Goal: Transaction & Acquisition: Purchase product/service

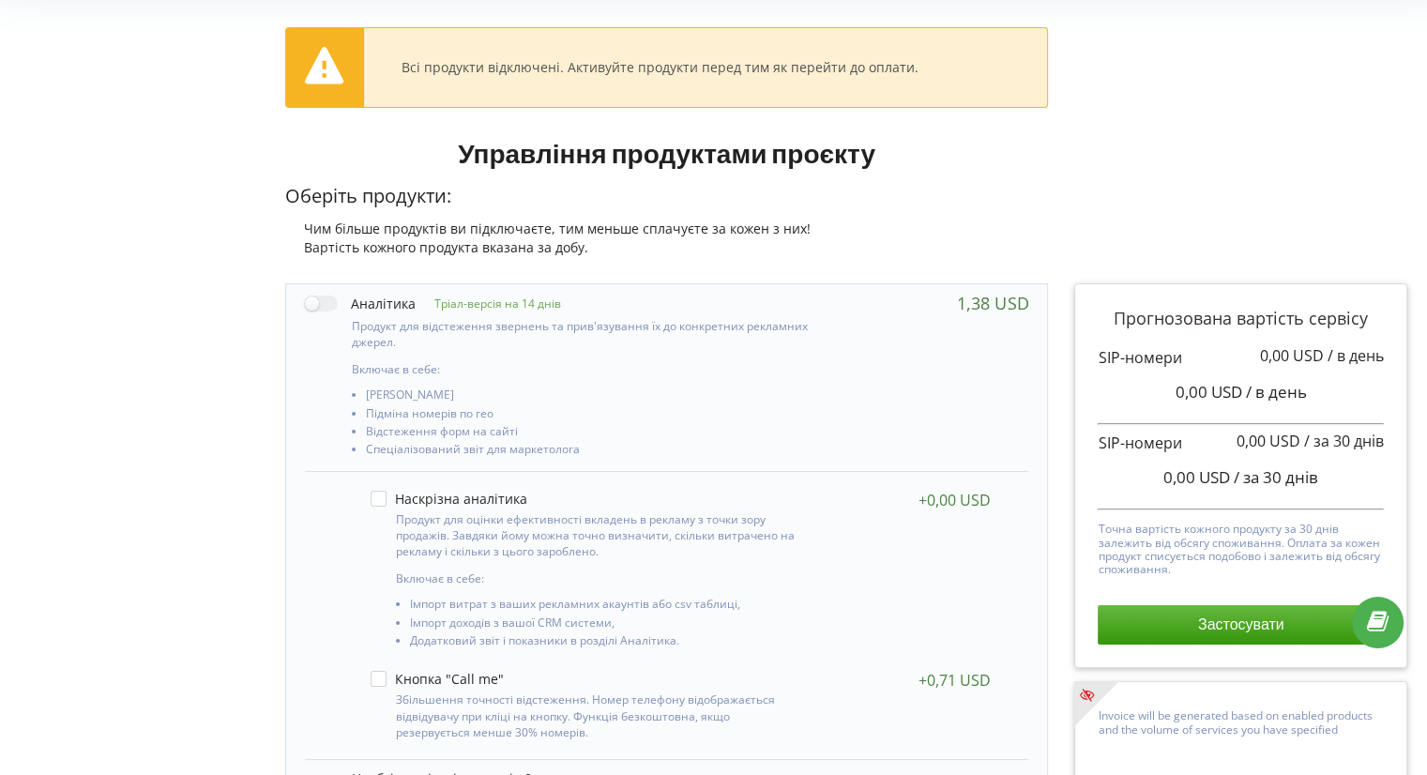
scroll to position [105, 0]
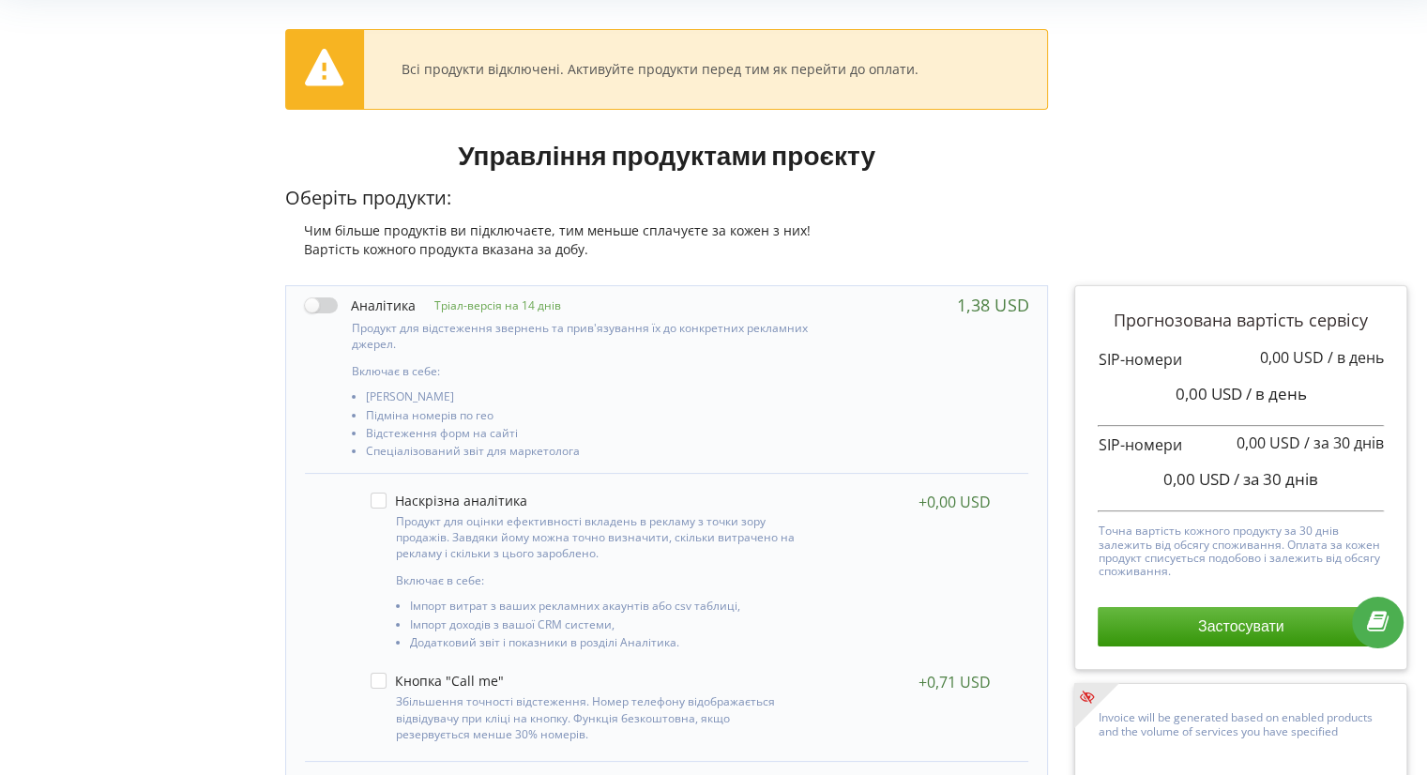
click at [315, 297] on label at bounding box center [360, 305] width 111 height 20
checkbox input "true"
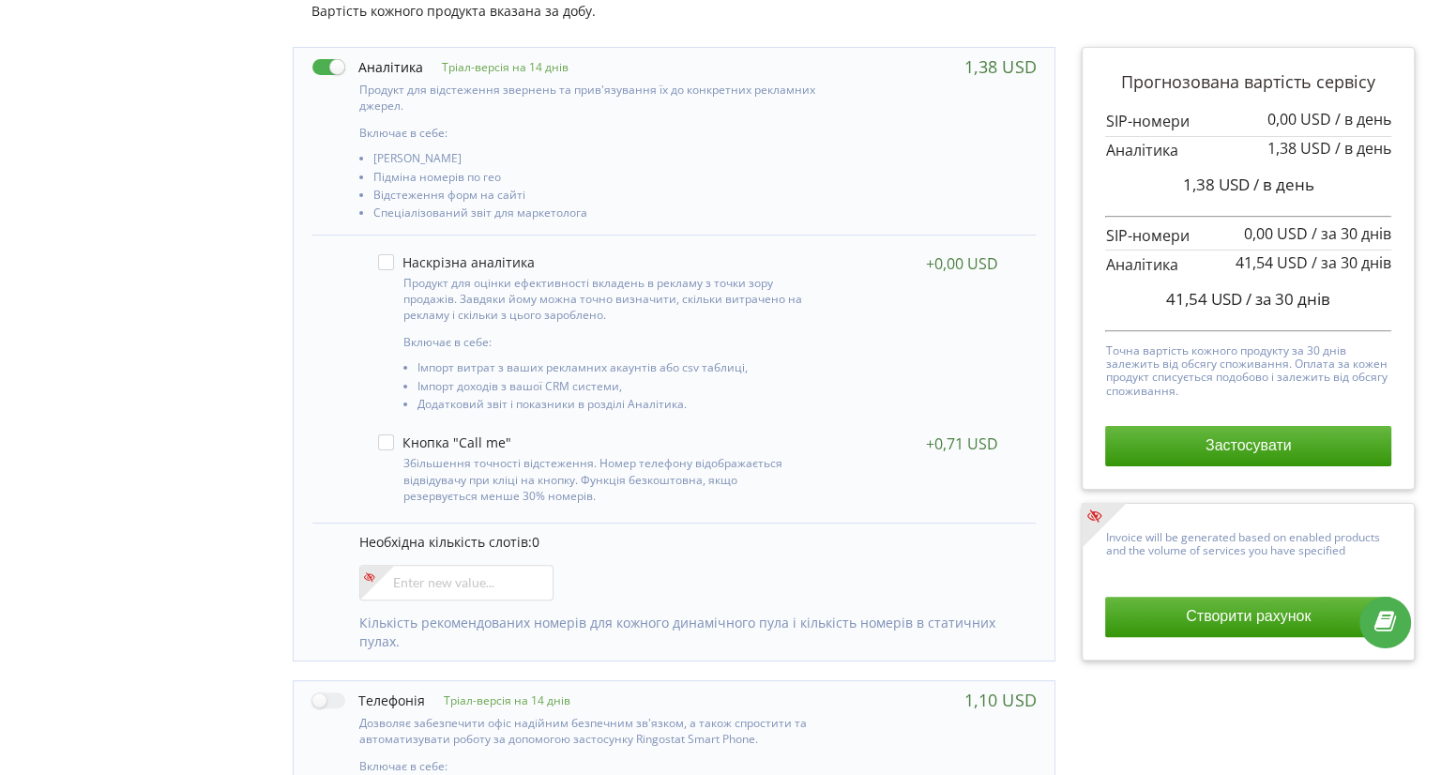
scroll to position [353, 0]
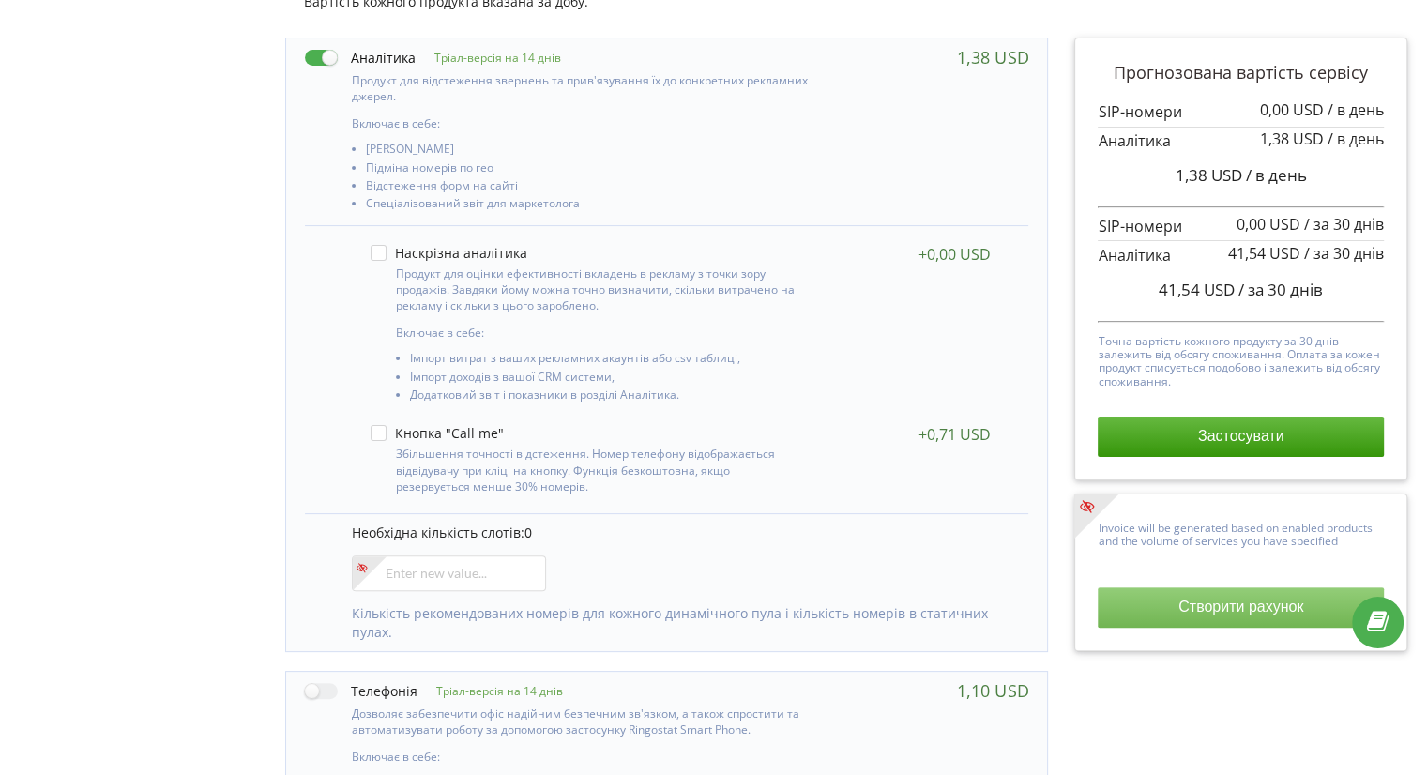
click at [1228, 590] on button "Створити рахунок" at bounding box center [1240, 606] width 286 height 39
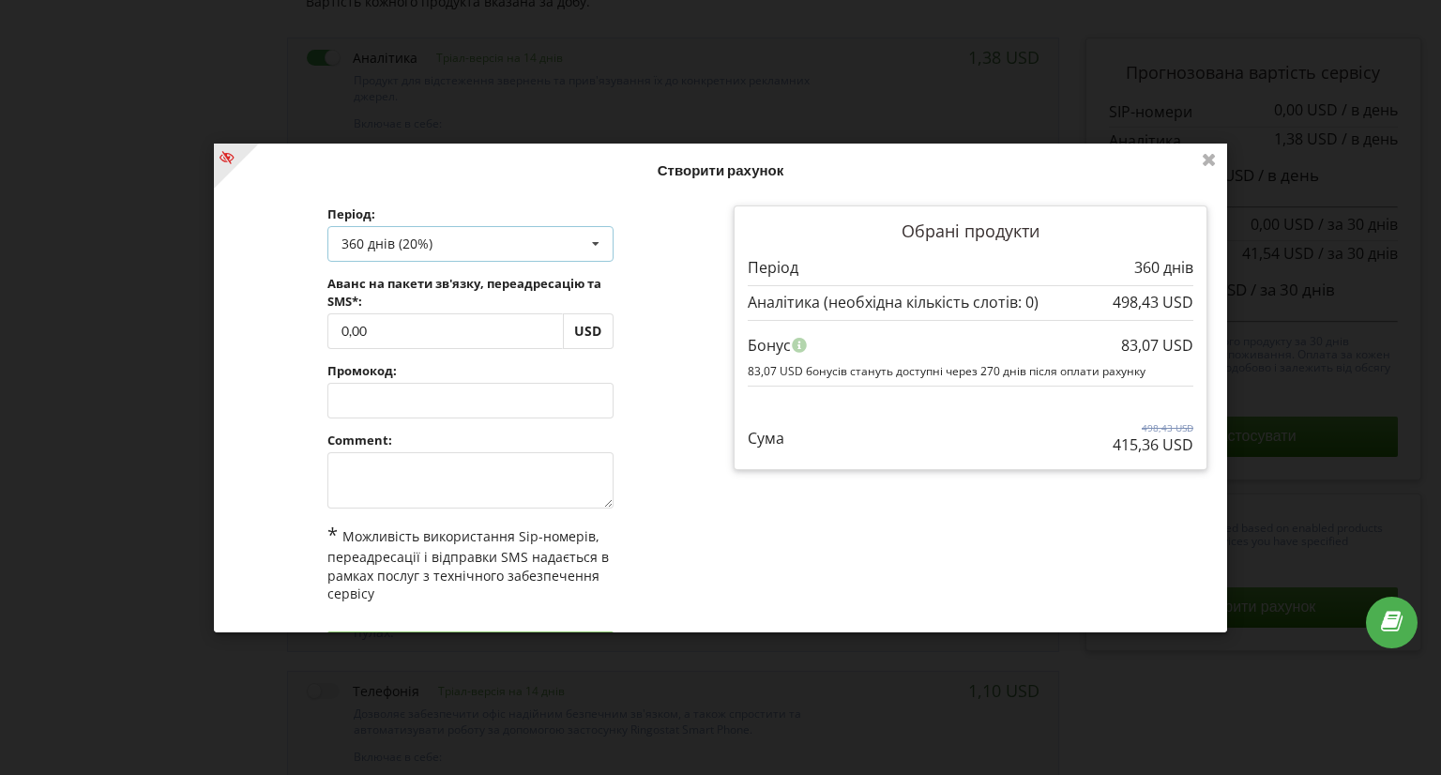
click at [490, 248] on div "360 днів (20%) Поповнити баланс без подовження 30 днів 90 днів" at bounding box center [470, 244] width 286 height 36
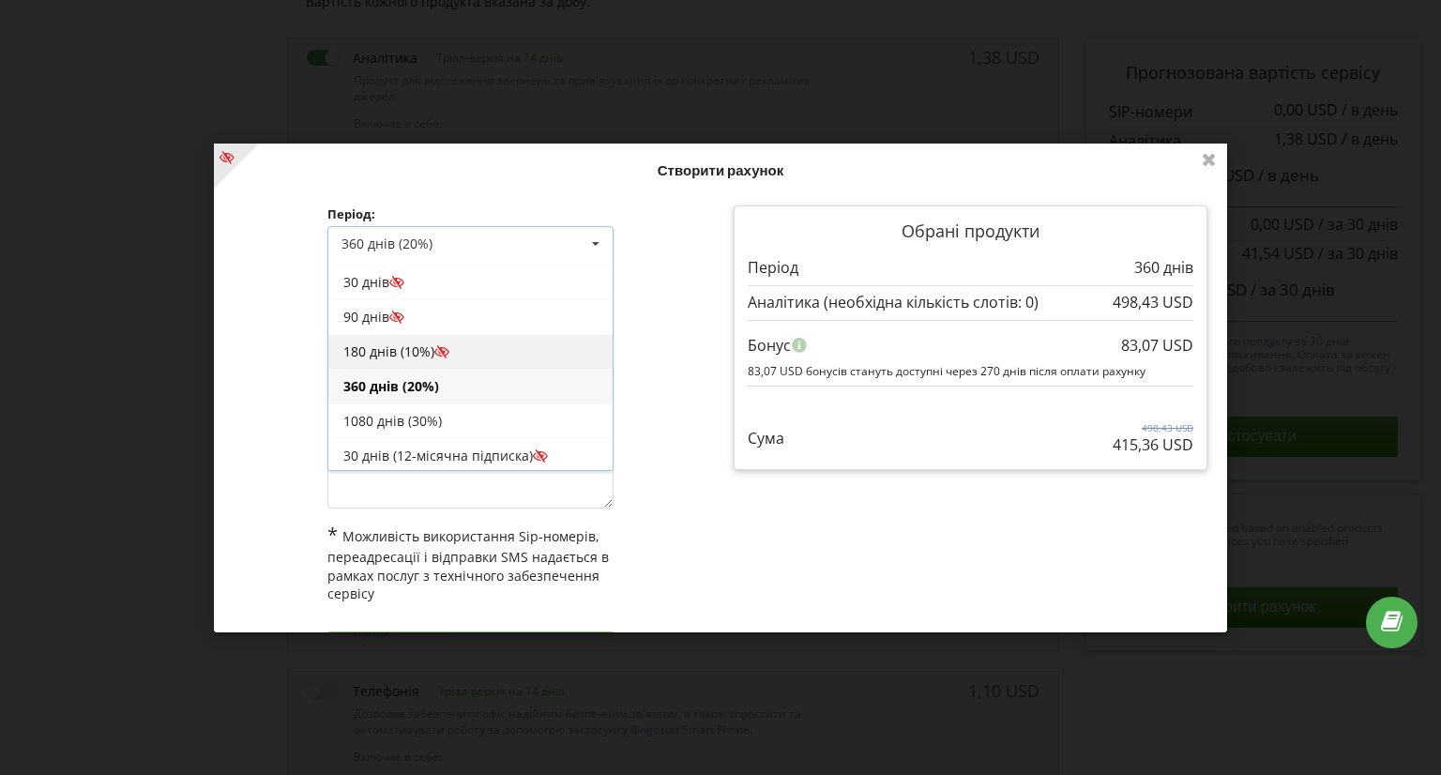
click at [460, 344] on div "180 днів (10%)" at bounding box center [470, 351] width 284 height 35
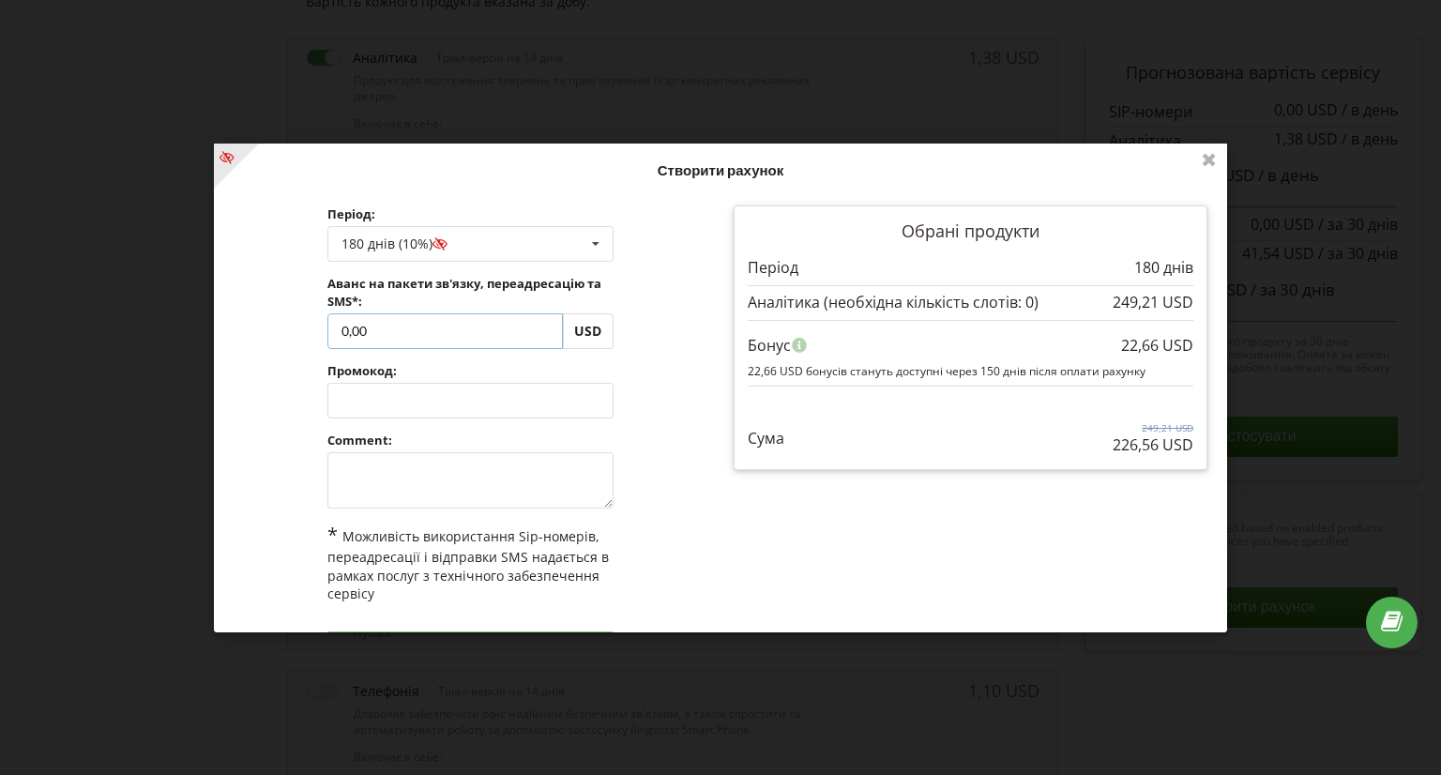
click at [345, 324] on input "0,00" at bounding box center [444, 330] width 235 height 36
type input "42,00"
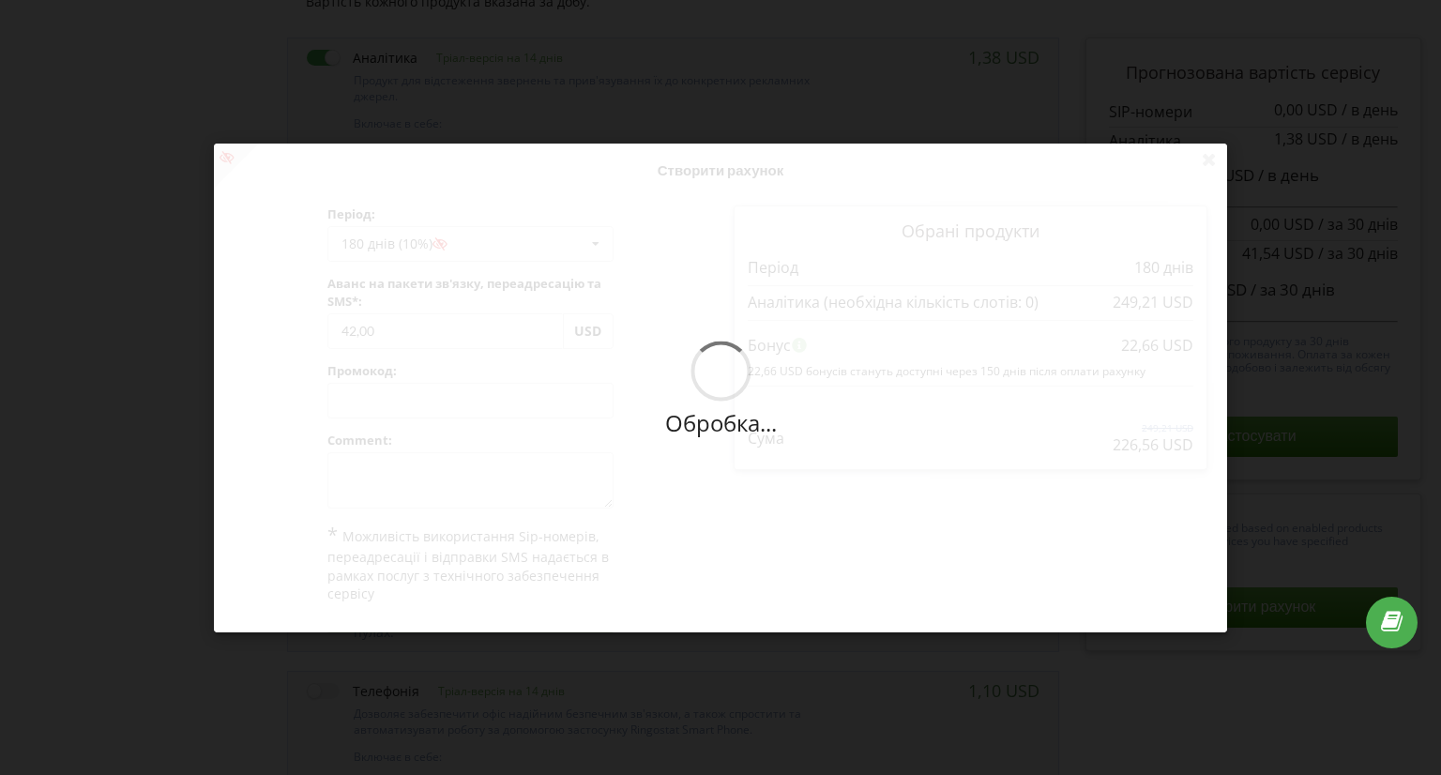
click at [666, 391] on div "Обробка... Створити рахунок Період: 180 днів (10%) Поповнити баланс без подовже…" at bounding box center [720, 388] width 1013 height 489
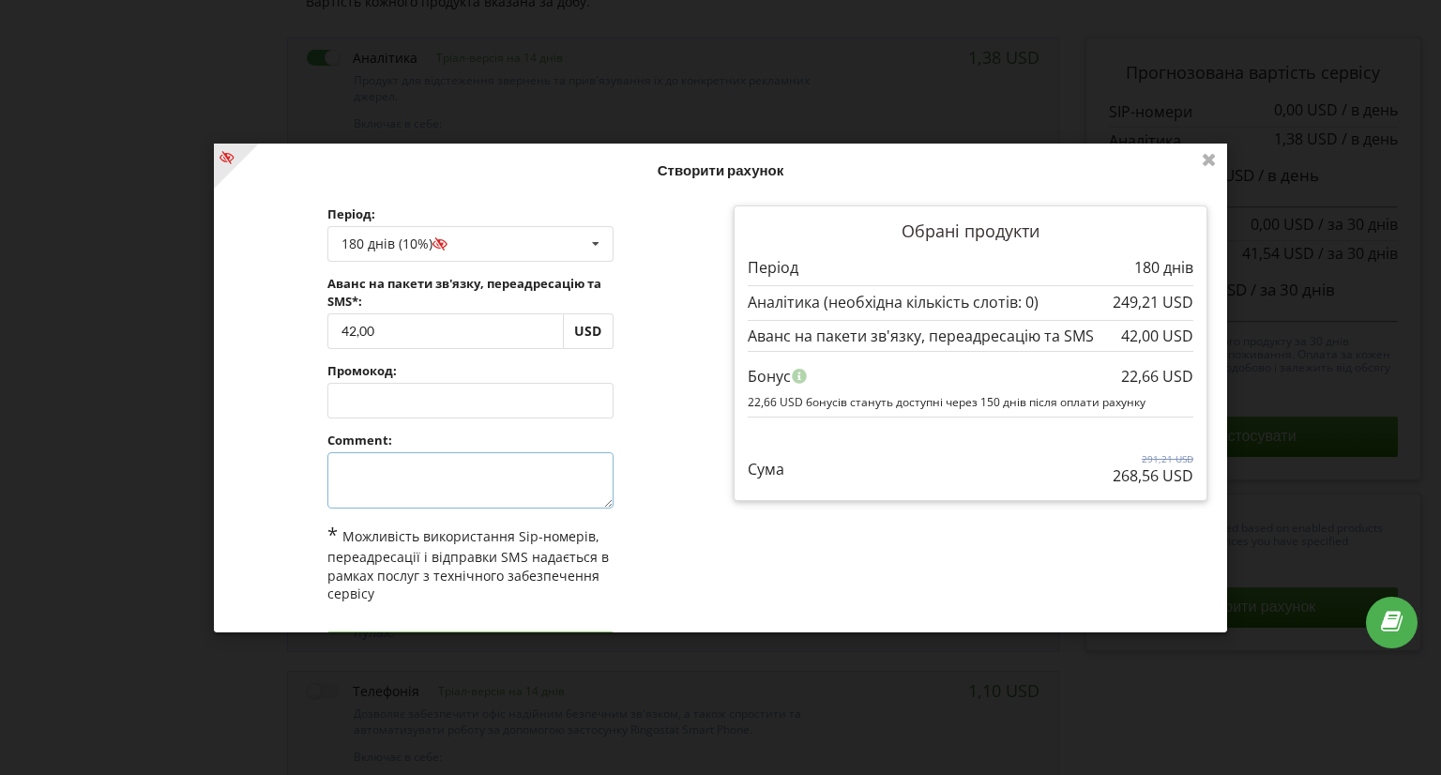
click at [448, 465] on textarea at bounding box center [470, 480] width 286 height 56
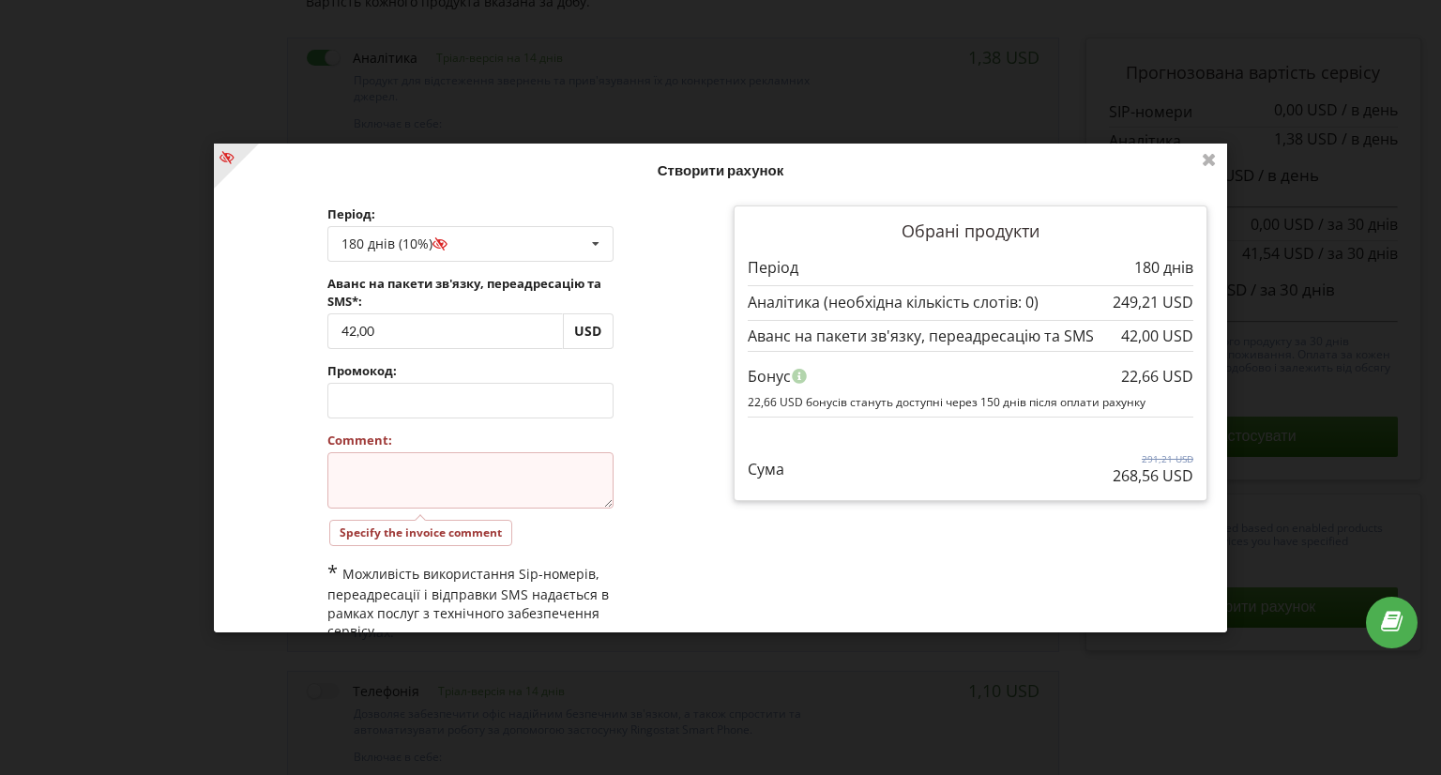
click at [433, 481] on textarea at bounding box center [470, 480] width 286 height 56
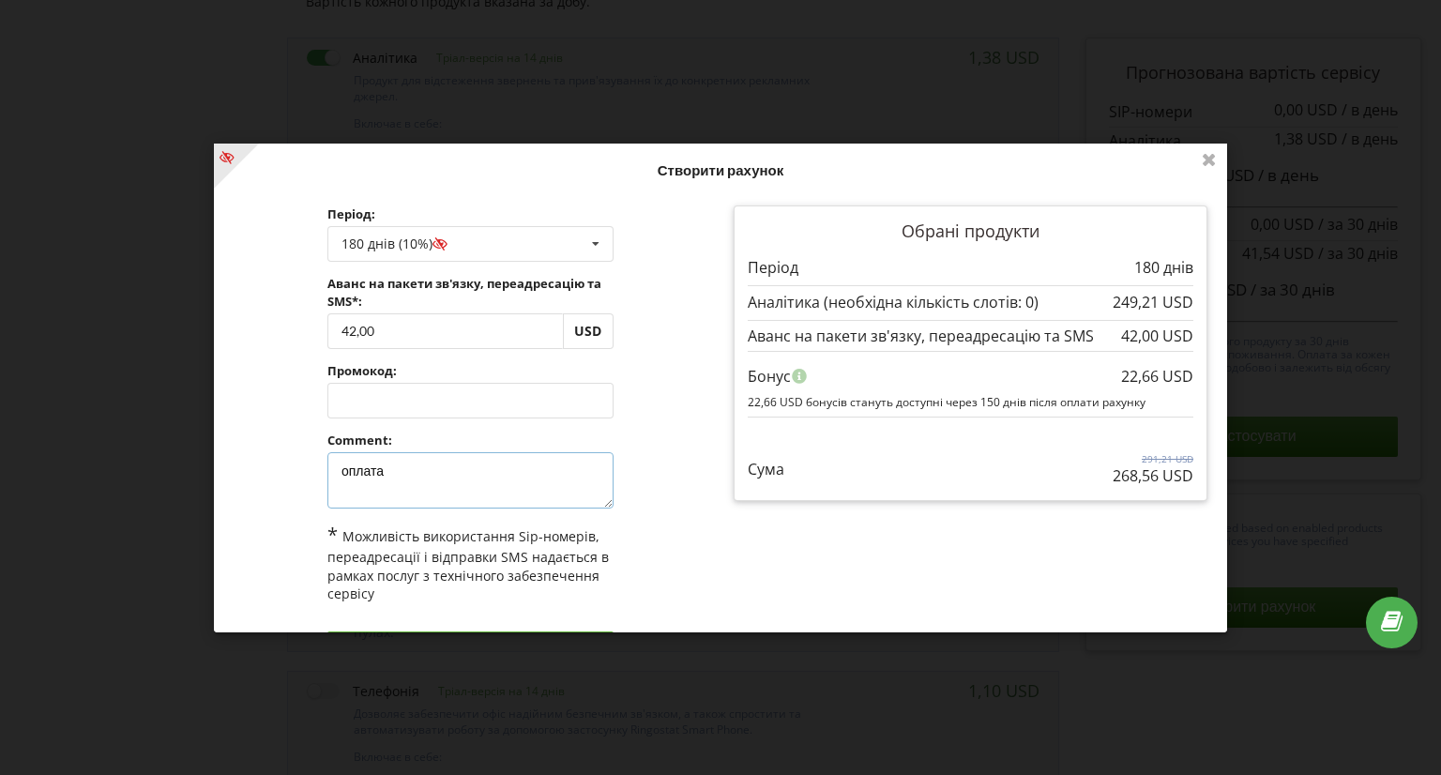
scroll to position [57, 0]
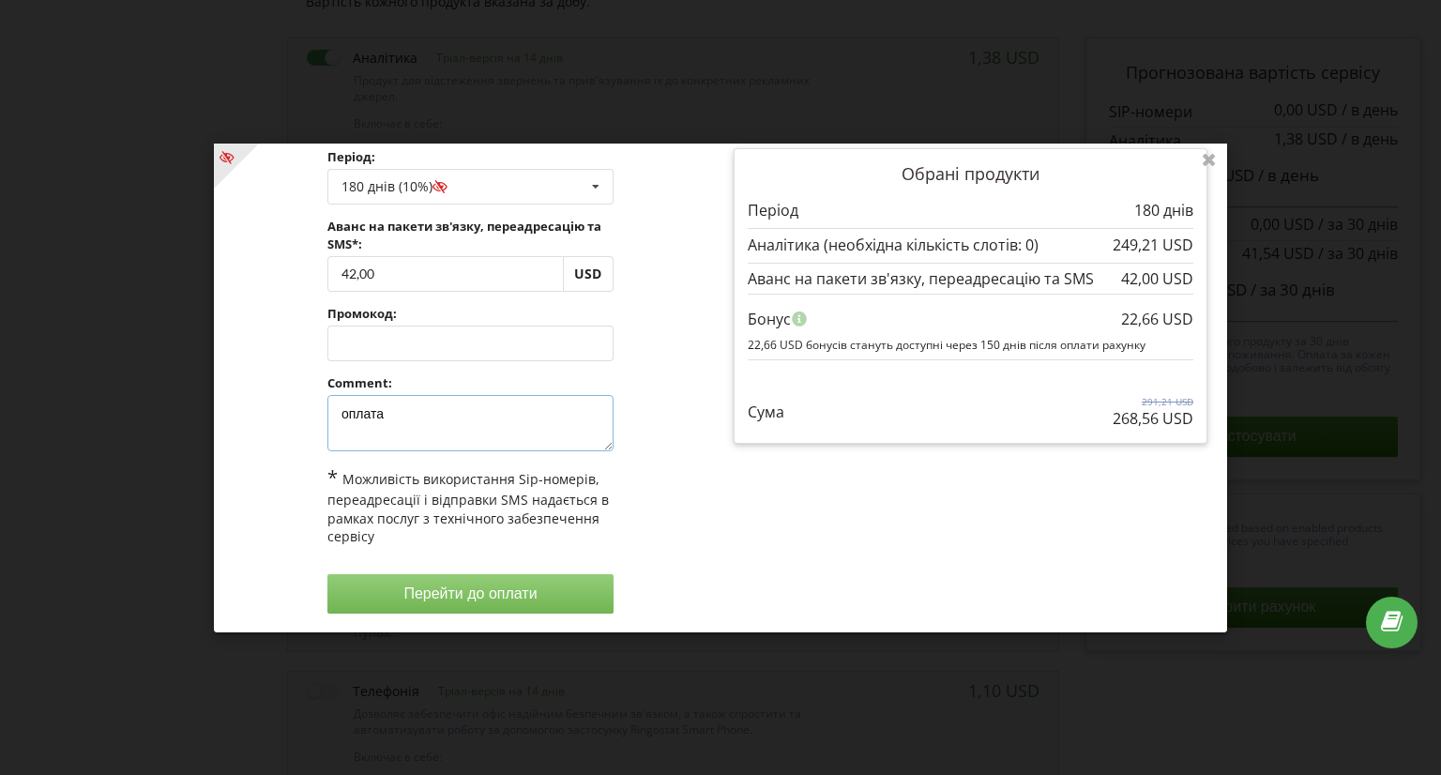
type textarea "оплата"
click at [445, 594] on button "Перейти до оплати" at bounding box center [470, 592] width 286 height 39
